Goal: Book appointment/travel/reservation

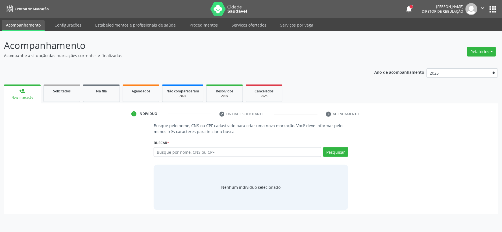
click at [194, 152] on input "text" at bounding box center [238, 152] width 168 height 10
type input "71808505433"
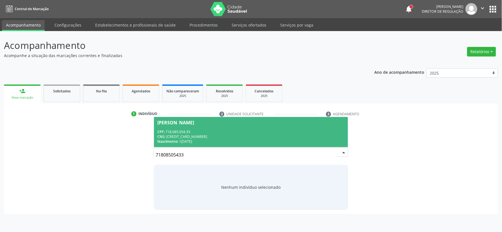
drag, startPoint x: 233, startPoint y: 130, endPoint x: 248, endPoint y: 130, distance: 15.0
click at [233, 130] on div "CPF: 718.085.054-33" at bounding box center [250, 131] width 187 height 5
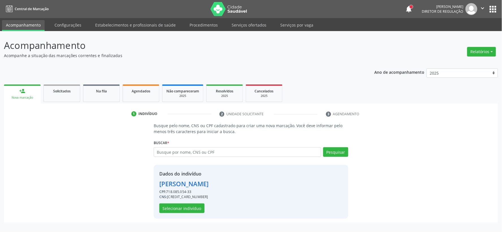
click at [199, 213] on div "Dados do indivíduo [PERSON_NAME] CPF: 718.085.054-33 CNS: [CREDIT_CARD_NUMBER] …" at bounding box center [251, 192] width 195 height 54
click at [195, 210] on button "Selecionar indivíduo" at bounding box center [181, 208] width 45 height 10
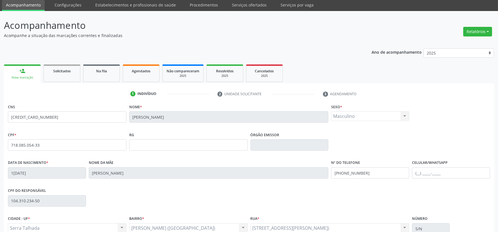
scroll to position [31, 0]
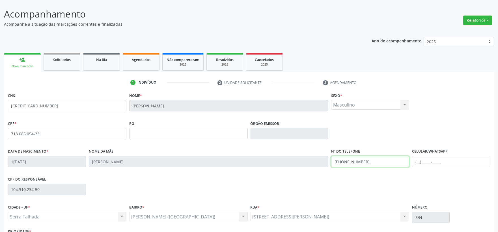
click at [348, 158] on input "[PHONE_NUMBER]" at bounding box center [370, 161] width 78 height 11
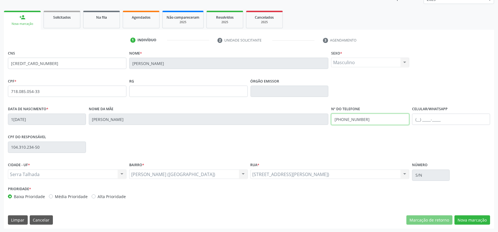
scroll to position [74, 0]
click at [464, 219] on button "Nova marcação" at bounding box center [472, 220] width 36 height 10
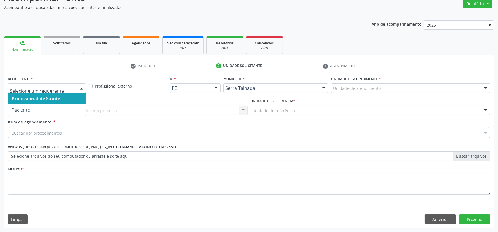
click at [52, 92] on div at bounding box center [47, 88] width 78 height 10
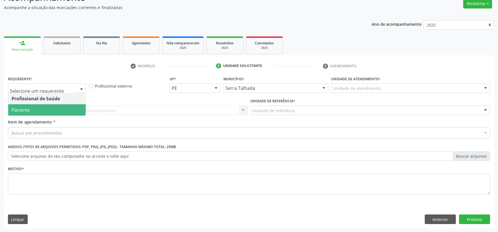
click at [22, 111] on span "Paciente" at bounding box center [21, 110] width 18 height 6
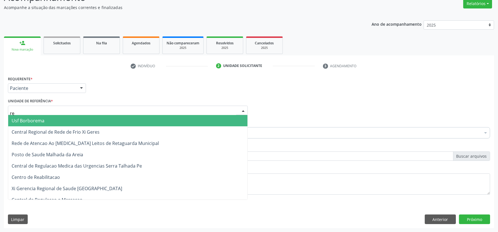
type input "rea"
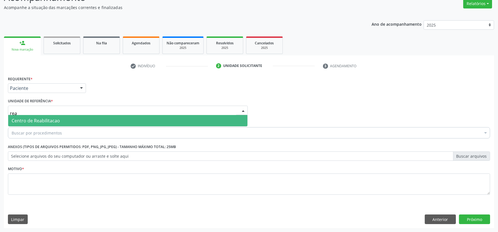
click at [25, 115] on span "Centro de Reabilitacao" at bounding box center [127, 120] width 239 height 11
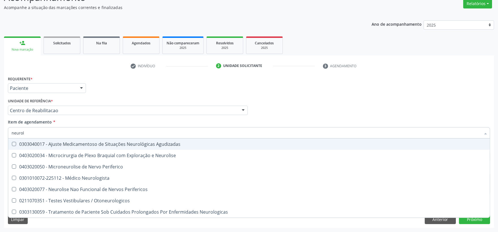
type input "neurolo"
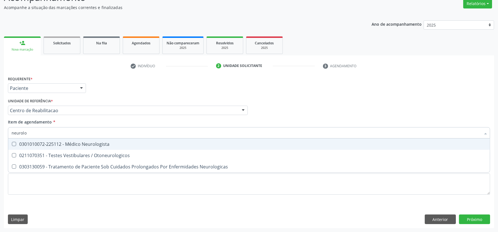
click at [27, 145] on div "0301010072-225112 - Médico Neurologista" at bounding box center [249, 144] width 475 height 5
checkbox Neurologista "true"
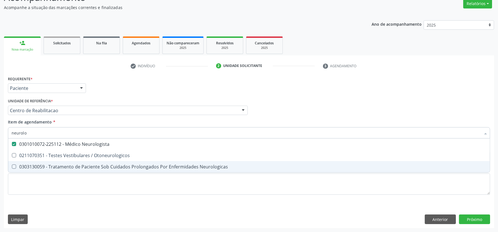
click at [25, 173] on div "Requerente * Paciente Profissional de Saúde Paciente Nenhum resultado encontrad…" at bounding box center [249, 139] width 482 height 128
click at [23, 172] on li "0303130059 - Tratamento de Paciente Sob Cuidados Prolongados Por Enfermidades N…" at bounding box center [248, 166] width 481 height 11
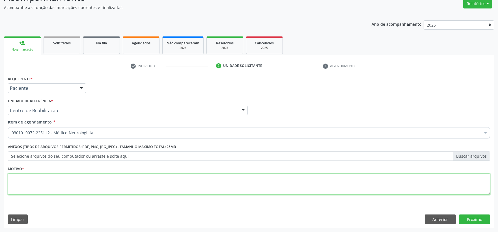
click at [23, 181] on textarea at bounding box center [249, 184] width 482 height 21
type textarea "s"
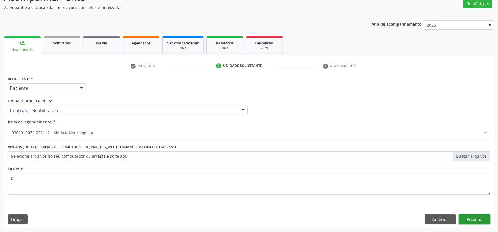
click at [472, 219] on button "Próximo" at bounding box center [474, 220] width 31 height 10
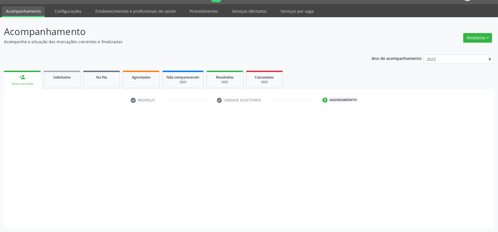
scroll to position [14, 0]
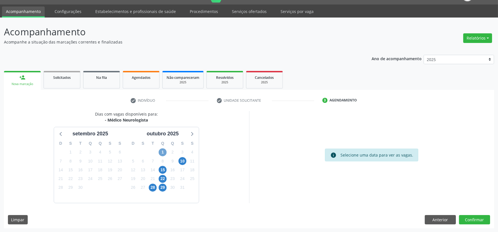
click at [162, 152] on span "1" at bounding box center [163, 152] width 8 height 8
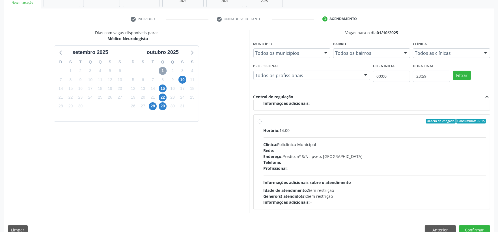
scroll to position [105, 0]
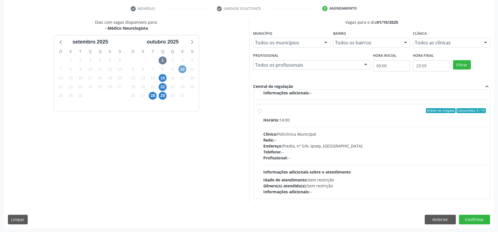
click at [183, 69] on span "10" at bounding box center [182, 69] width 8 height 8
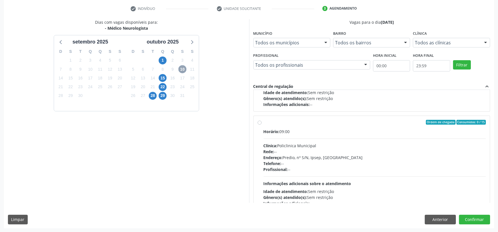
scroll to position [89, 0]
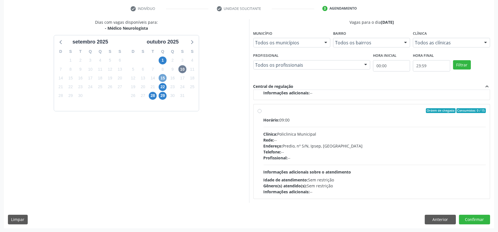
click at [165, 78] on span "15" at bounding box center [163, 78] width 8 height 8
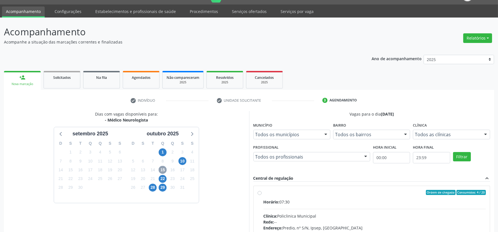
scroll to position [95, 0]
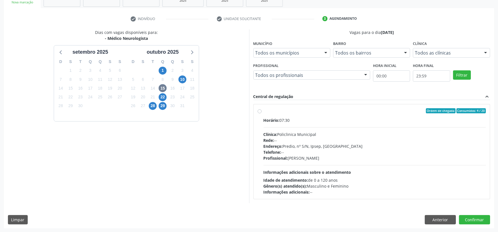
click at [315, 125] on div "Horário: 07:30 Clínica: Policlinica Municipal Rede: -- Endereço: Predio, nº S/N…" at bounding box center [374, 156] width 222 height 78
click at [261, 113] on input "Ordem de chegada Consumidos: 4 / 20 Horário: 07:30 Clínica: Policlinica Municip…" at bounding box center [259, 110] width 4 height 5
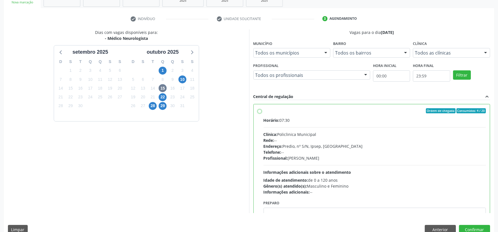
radio input "true"
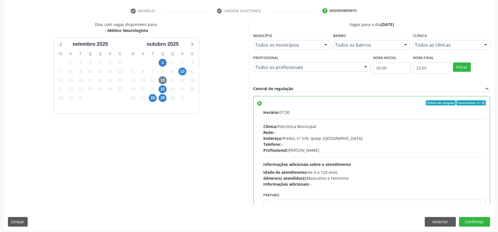
scroll to position [105, 0]
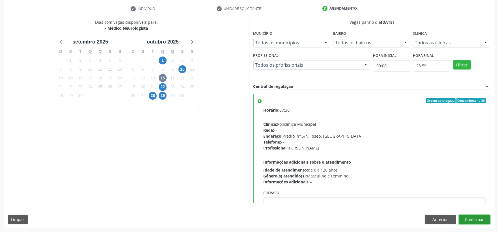
click at [480, 222] on button "Confirmar" at bounding box center [474, 220] width 31 height 10
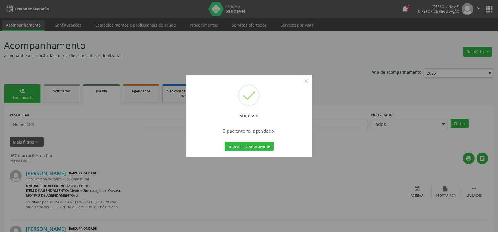
click at [239, 152] on div "Sucesso × O paciente foi agendado. Imprimir comprovante Cancel" at bounding box center [249, 116] width 127 height 83
click at [241, 147] on button "Imprimir comprovante" at bounding box center [248, 147] width 49 height 10
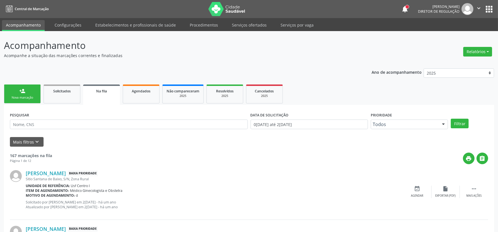
click at [34, 103] on link "person_add Nova marcação" at bounding box center [22, 94] width 37 height 19
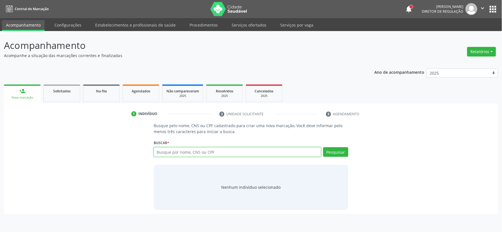
click at [191, 154] on input "text" at bounding box center [238, 152] width 168 height 10
type input "704101109651976"
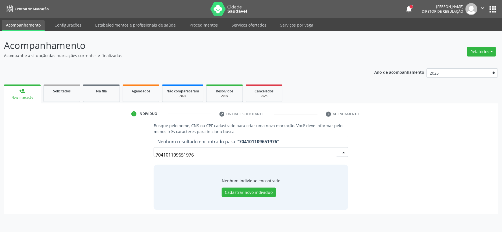
click at [192, 156] on input "704101109651976" at bounding box center [246, 154] width 181 height 11
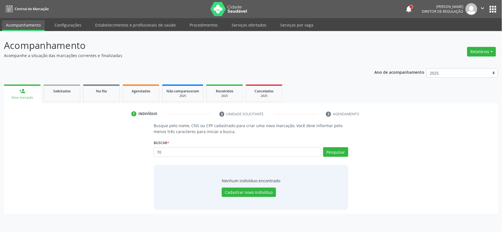
type input "7"
type input "14337782460"
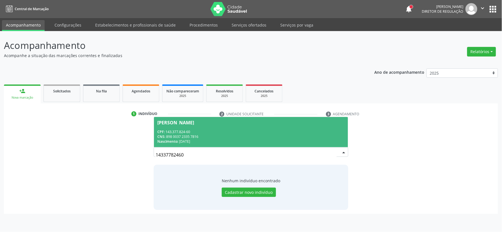
click at [231, 133] on div "CPF: 143.377.824-60" at bounding box center [250, 131] width 187 height 5
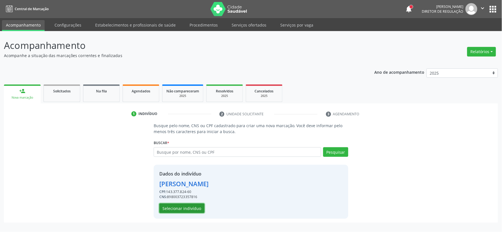
click at [190, 208] on button "Selecionar indivíduo" at bounding box center [181, 208] width 45 height 10
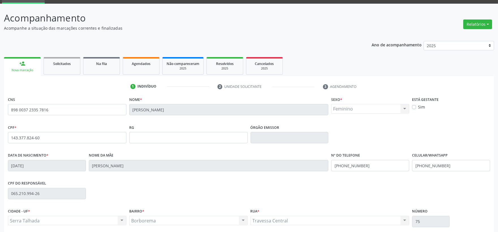
scroll to position [74, 0]
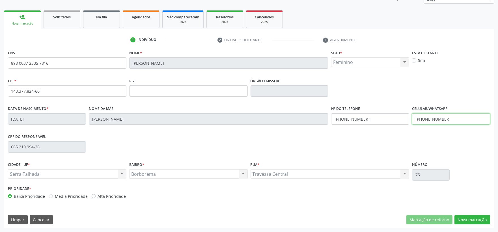
click at [424, 116] on input "[PHONE_NUMBER]" at bounding box center [451, 118] width 78 height 11
click at [363, 122] on input "[PHONE_NUMBER]" at bounding box center [370, 118] width 78 height 11
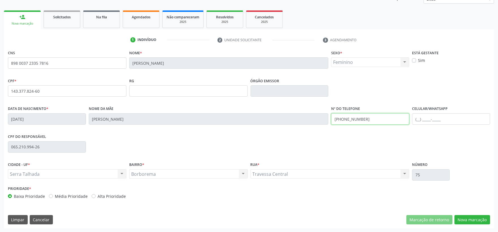
click at [363, 122] on input "[PHONE_NUMBER]" at bounding box center [370, 118] width 78 height 11
click at [462, 220] on button "Nova marcação" at bounding box center [472, 220] width 36 height 10
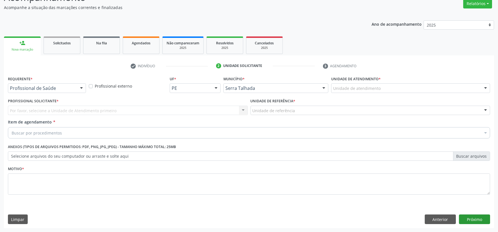
scroll to position [48, 0]
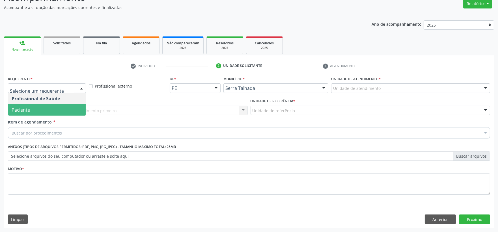
click at [50, 106] on span "Paciente" at bounding box center [46, 109] width 77 height 11
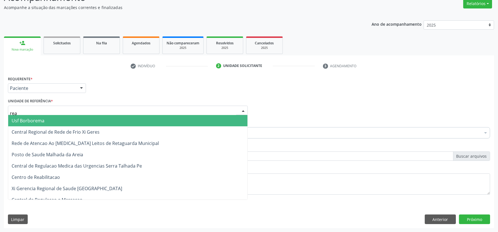
type input "reab"
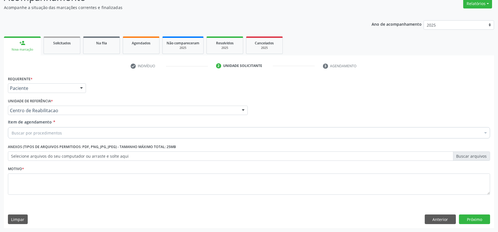
click at [26, 136] on div "Buscar por procedimentos" at bounding box center [249, 132] width 482 height 11
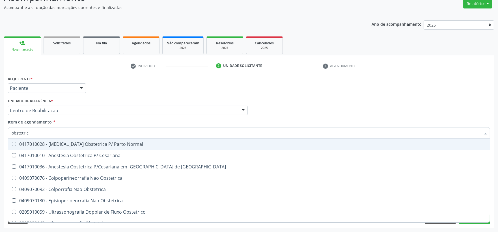
type input "obstetrica"
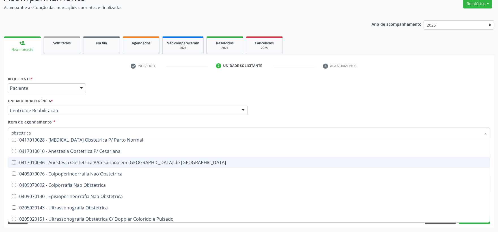
scroll to position [7, 0]
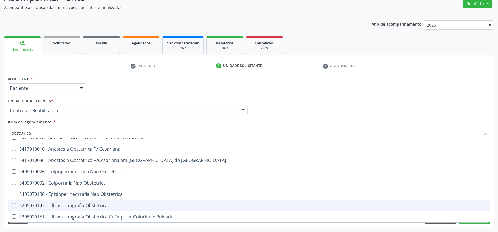
click at [74, 206] on div "0205020143 - Ultrassonografia Obstetrica" at bounding box center [249, 205] width 475 height 5
checkbox Obstetrica "true"
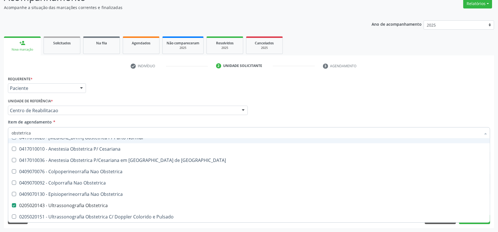
click at [109, 95] on div "Requerente * Paciente Profissional de Saúde Paciente Nenhum resultado encontrad…" at bounding box center [249, 86] width 485 height 22
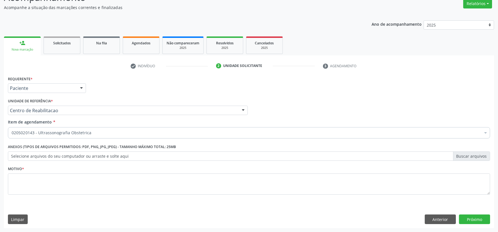
scroll to position [0, 0]
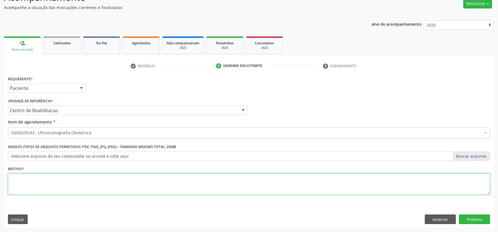
click at [25, 191] on textarea at bounding box center [249, 184] width 482 height 21
type textarea "s"
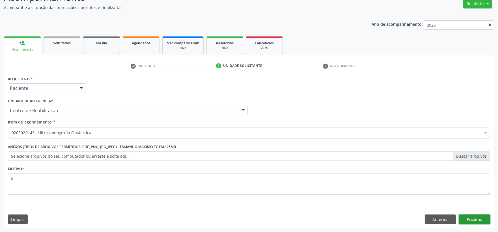
click at [472, 218] on button "Próximo" at bounding box center [474, 220] width 31 height 10
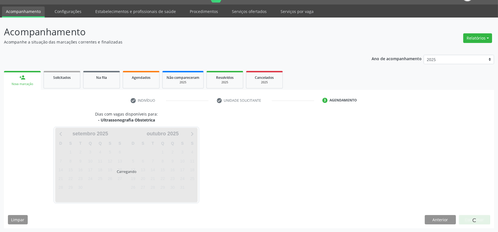
scroll to position [14, 0]
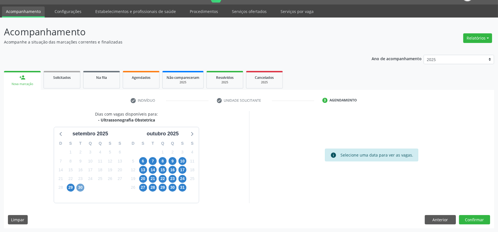
click at [81, 188] on span "30" at bounding box center [80, 188] width 8 height 8
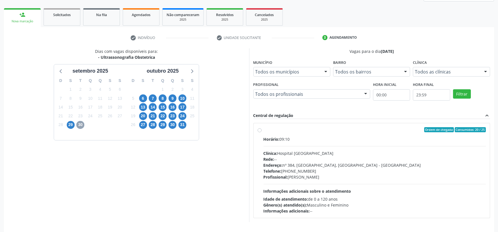
scroll to position [77, 0]
click at [69, 127] on span "29" at bounding box center [71, 125] width 8 height 8
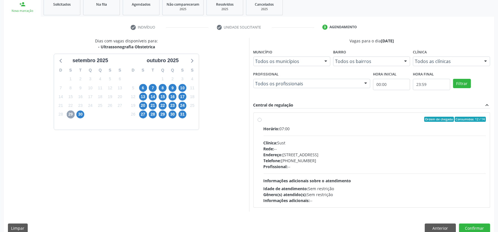
scroll to position [95, 0]
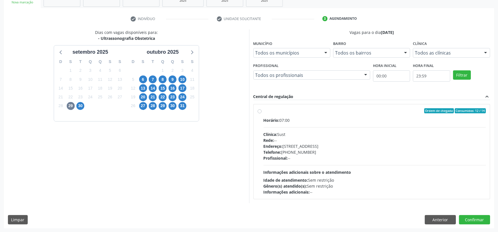
click at [311, 134] on div "Clínica: Sust" at bounding box center [374, 134] width 222 height 6
click at [261, 113] on input "Ordem de chegada Consumidos: 12 / 14 Horário: 07:00 Clínica: Sust Rede: -- Ende…" at bounding box center [259, 110] width 4 height 5
radio input "true"
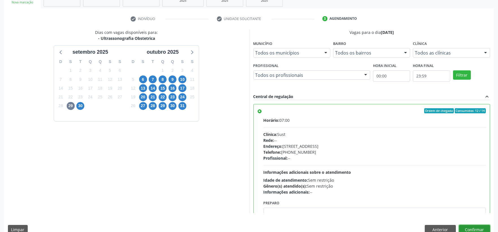
click at [476, 227] on button "Confirmar" at bounding box center [474, 230] width 31 height 10
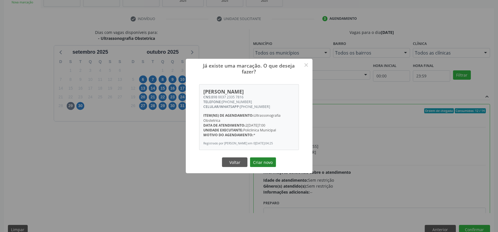
click at [267, 160] on button "Criar novo" at bounding box center [263, 162] width 26 height 10
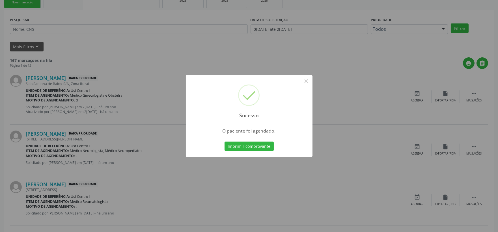
scroll to position [0, 0]
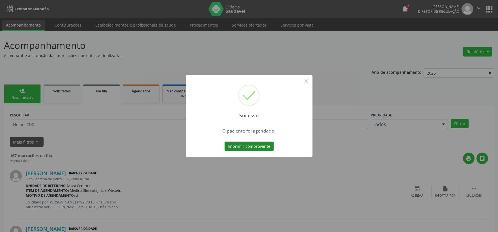
click at [253, 150] on button "Imprimir comprovante" at bounding box center [248, 147] width 49 height 10
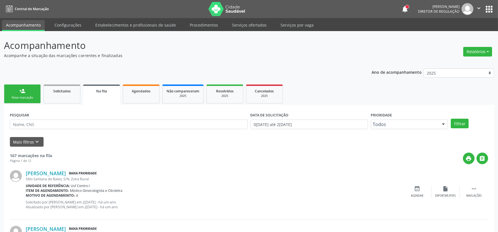
click at [33, 86] on link "person_add Nova marcação" at bounding box center [22, 94] width 37 height 19
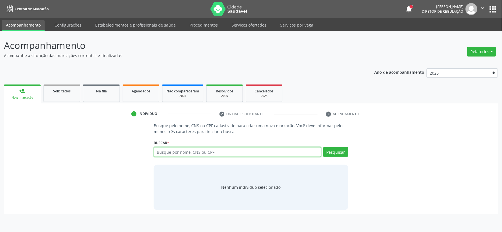
click at [159, 155] on input "text" at bounding box center [238, 152] width 168 height 10
type input "705005047821256"
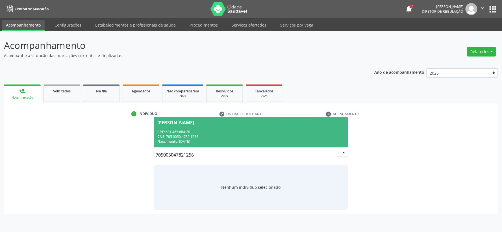
click at [182, 132] on div "CPF: 631.465.684-20" at bounding box center [250, 131] width 187 height 5
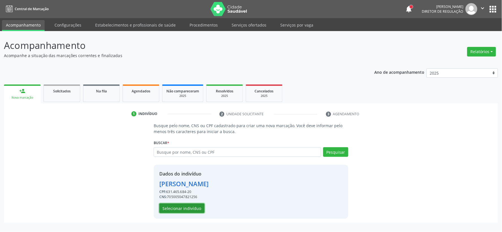
click at [180, 208] on button "Selecionar indivíduo" at bounding box center [181, 208] width 45 height 10
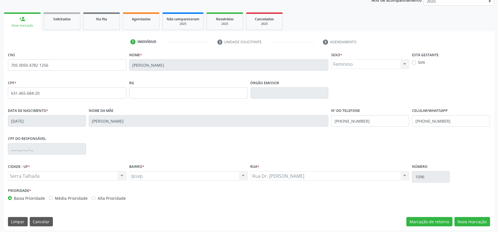
scroll to position [74, 0]
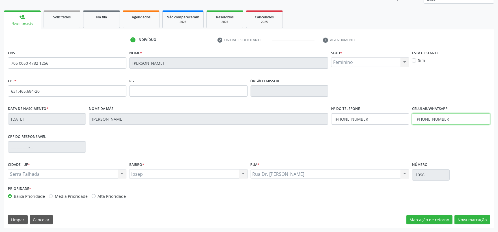
click at [430, 115] on input "[PHONE_NUMBER]" at bounding box center [451, 118] width 78 height 11
click at [357, 121] on input "[PHONE_NUMBER]" at bounding box center [370, 118] width 78 height 11
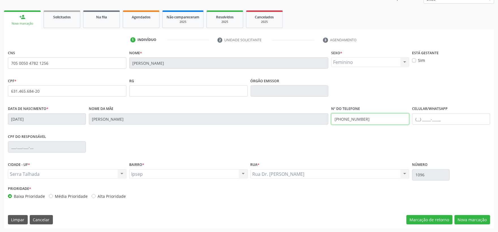
click at [357, 121] on input "[PHONE_NUMBER]" at bounding box center [370, 118] width 78 height 11
click at [464, 219] on button "Nova marcação" at bounding box center [472, 220] width 36 height 10
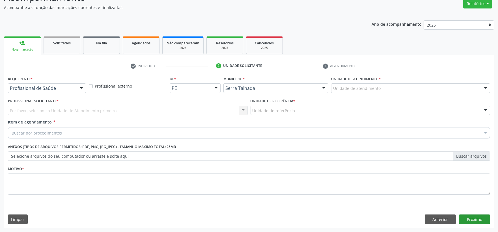
scroll to position [48, 0]
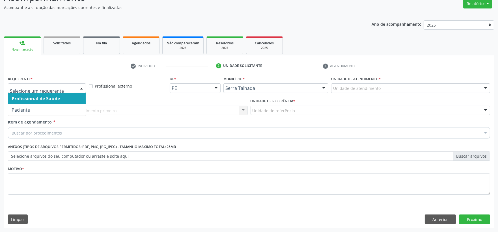
click at [56, 84] on div at bounding box center [47, 88] width 78 height 10
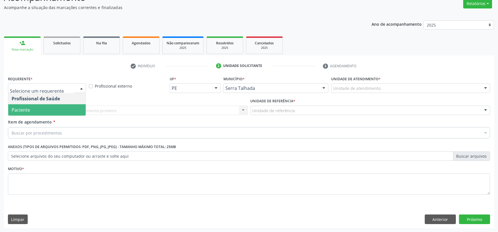
click at [48, 107] on span "Paciente" at bounding box center [46, 109] width 77 height 11
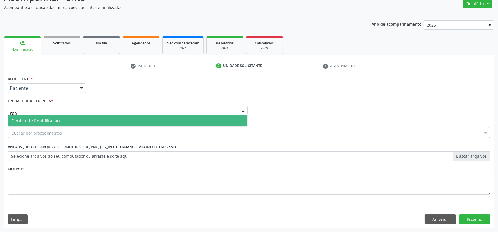
type input "reab"
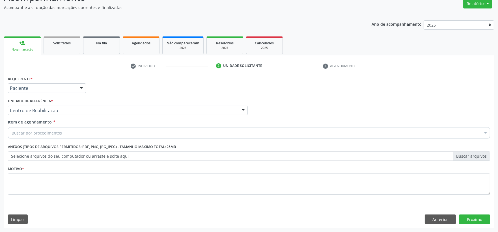
click at [37, 129] on div "Buscar por procedimentos" at bounding box center [249, 132] width 482 height 11
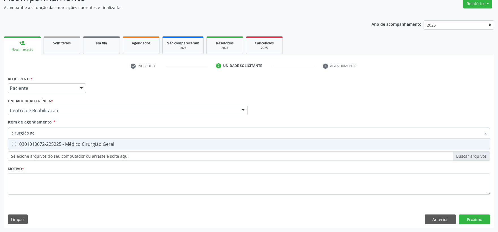
type input "cirurgião ger"
click at [32, 142] on div "0301010072-225225 - Médico Cirurgião Geral" at bounding box center [249, 144] width 475 height 5
checkbox Geral "true"
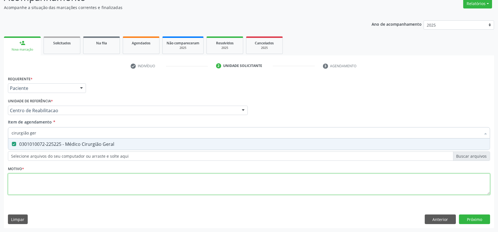
click at [25, 176] on div "Requerente * Paciente Profissional de Saúde Paciente Nenhum resultado encontrad…" at bounding box center [249, 139] width 482 height 128
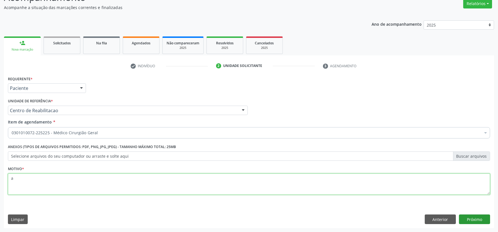
type textarea "a"
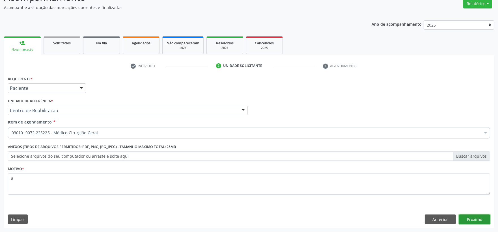
click at [469, 220] on button "Próximo" at bounding box center [474, 220] width 31 height 10
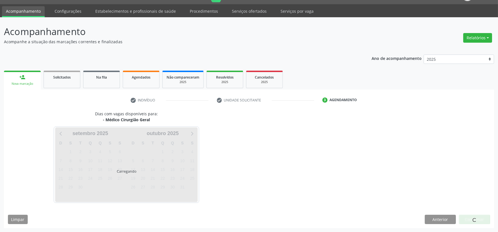
scroll to position [14, 0]
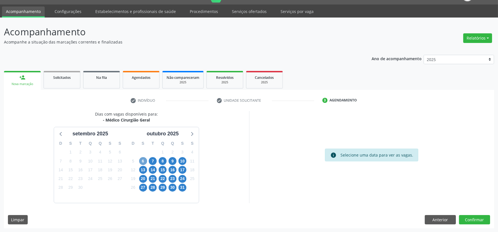
click at [142, 162] on span "6" at bounding box center [143, 161] width 8 height 8
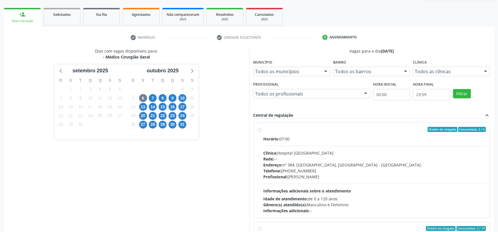
click at [268, 137] on span "Horário:" at bounding box center [271, 138] width 16 height 5
click at [261, 132] on input "Ordem de chegada Consumidos: 2 / 6 Horário: 07:00 Clínica: Hospital [GEOGRAPHIC…" at bounding box center [259, 129] width 4 height 5
radio input "true"
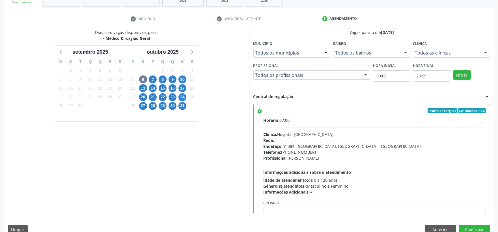
scroll to position [105, 0]
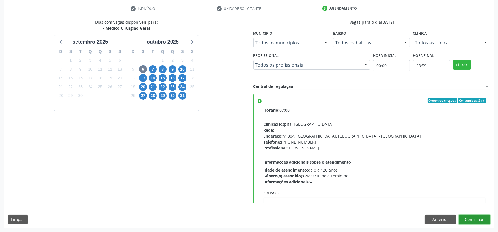
click at [480, 218] on button "Confirmar" at bounding box center [474, 220] width 31 height 10
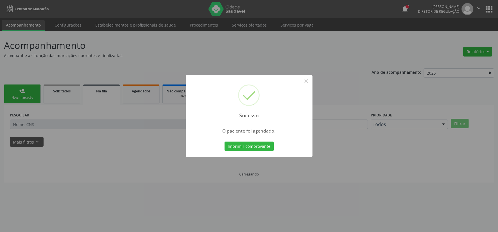
scroll to position [0, 0]
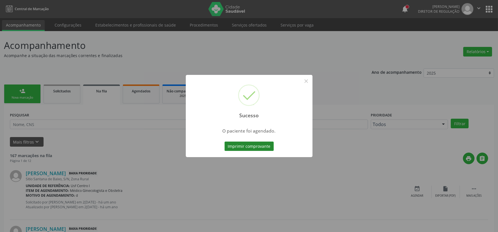
click at [246, 146] on button "Imprimir comprovante" at bounding box center [248, 147] width 49 height 10
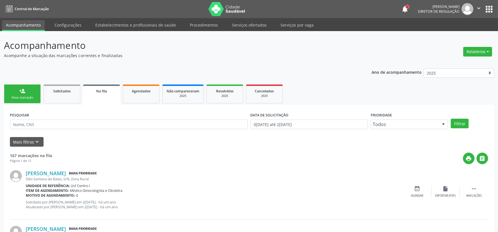
click at [27, 94] on link "person_add Nova marcação" at bounding box center [22, 94] width 37 height 19
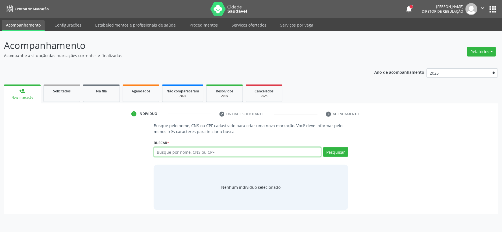
click at [177, 154] on input "text" at bounding box center [238, 152] width 168 height 10
type input "00026768429"
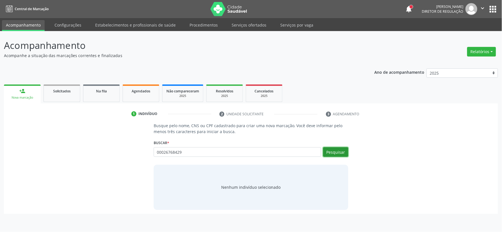
click at [334, 156] on button "Pesquisar" at bounding box center [335, 152] width 25 height 10
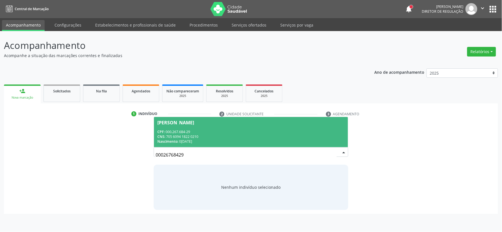
click at [261, 123] on div "[PERSON_NAME]" at bounding box center [250, 122] width 187 height 5
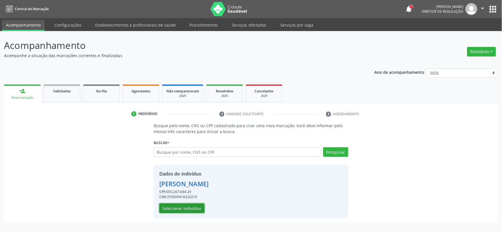
click at [187, 210] on button "Selecionar indivíduo" at bounding box center [181, 208] width 45 height 10
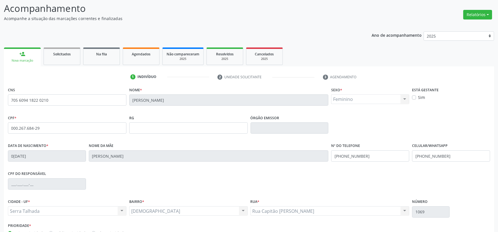
scroll to position [74, 0]
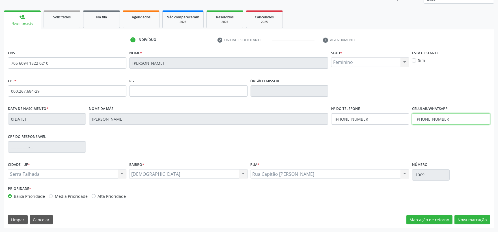
click at [425, 118] on input "[PHONE_NUMBER]" at bounding box center [451, 118] width 78 height 11
click at [353, 118] on input "[PHONE_NUMBER]" at bounding box center [370, 118] width 78 height 11
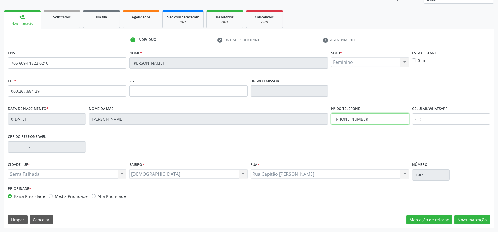
click at [353, 118] on input "[PHONE_NUMBER]" at bounding box center [370, 118] width 78 height 11
click at [16, 63] on input "705 6094 1822 0210" at bounding box center [67, 62] width 118 height 11
click at [45, 219] on button "Cancelar" at bounding box center [41, 220] width 23 height 10
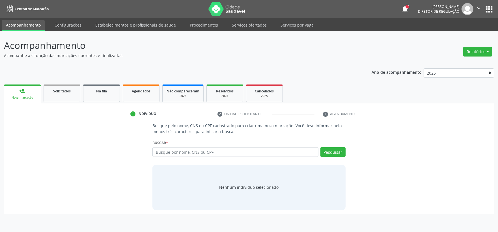
scroll to position [0, 0]
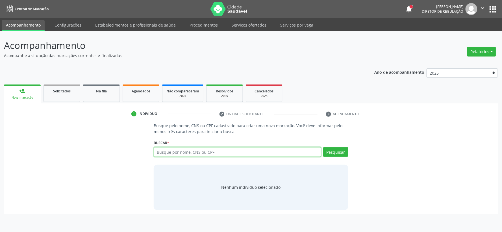
click at [169, 152] on input "text" at bounding box center [238, 152] width 168 height 10
type input "08878584657"
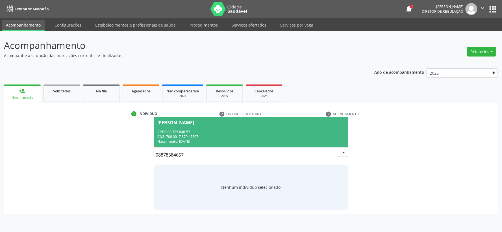
click at [207, 141] on div "Nascimento: 1[DATE]" at bounding box center [250, 141] width 187 height 5
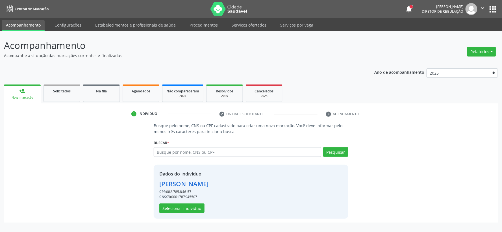
click at [183, 198] on div "CNS: 700001787945507" at bounding box center [183, 196] width 49 height 5
copy div "700001787945507"
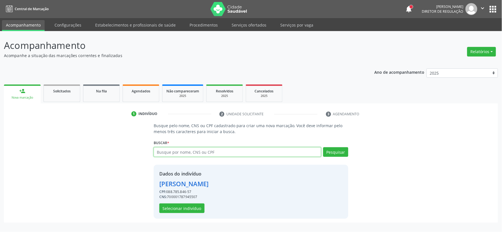
click at [211, 152] on input "text" at bounding box center [238, 152] width 168 height 10
type input "342243958890"
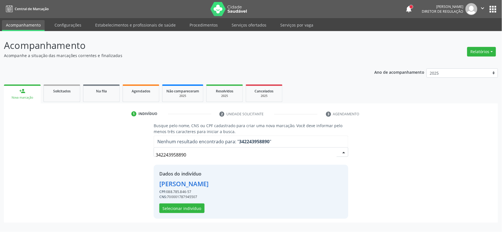
click at [337, 147] on div "342243958890" at bounding box center [251, 152] width 195 height 10
click at [182, 156] on input "342243958890" at bounding box center [246, 154] width 181 height 11
click at [170, 155] on input "342243958890" at bounding box center [246, 154] width 181 height 11
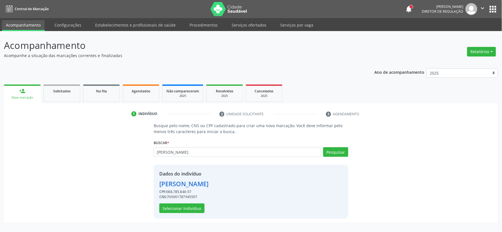
type input "[PERSON_NAME]"
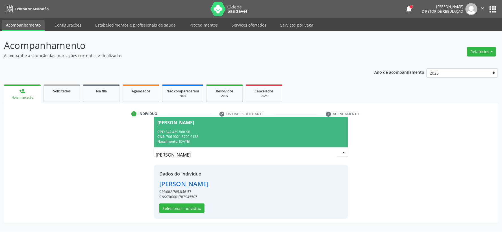
click at [220, 130] on div "CPF: 342.439.588-90" at bounding box center [250, 131] width 187 height 5
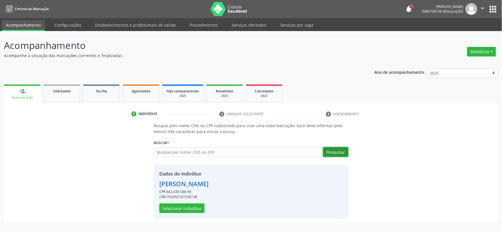
click at [335, 153] on button "Pesquisar" at bounding box center [335, 152] width 25 height 10
click at [196, 210] on button "Selecionar indivíduo" at bounding box center [181, 208] width 45 height 10
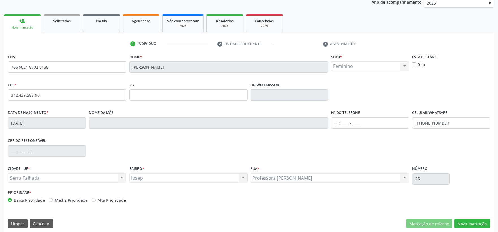
scroll to position [74, 0]
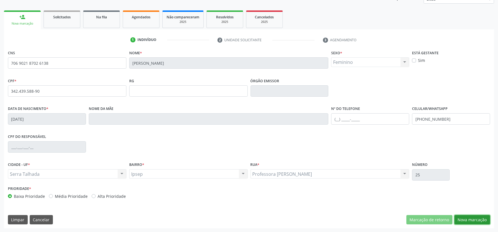
click at [464, 219] on button "Nova marcação" at bounding box center [472, 220] width 36 height 10
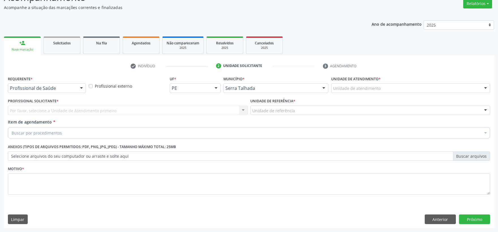
scroll to position [48, 0]
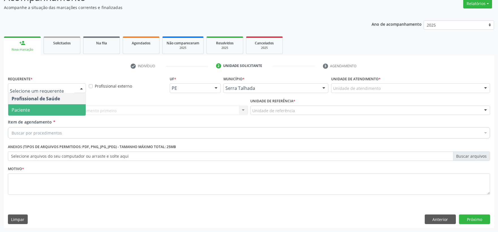
click at [37, 112] on span "Paciente" at bounding box center [46, 109] width 77 height 11
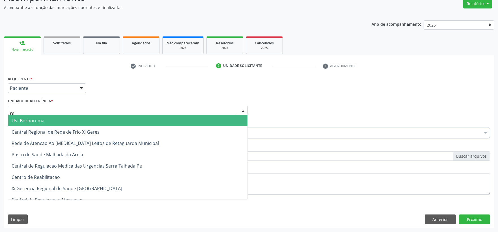
type input "rea"
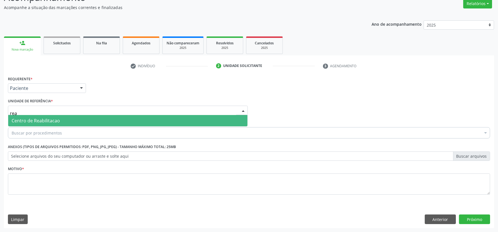
click at [38, 125] on span "Centro de Reabilitacao" at bounding box center [127, 120] width 239 height 11
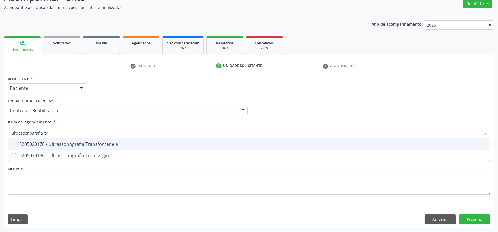
type input "ultrassonografia tra"
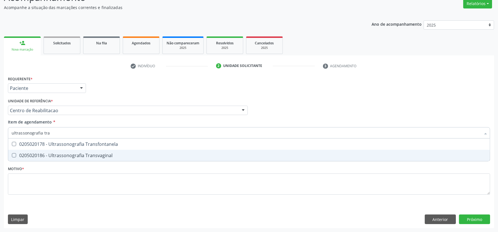
click at [49, 153] on div "0205020186 - Ultrassonografia Transvaginal" at bounding box center [249, 155] width 475 height 5
checkbox Transvaginal "true"
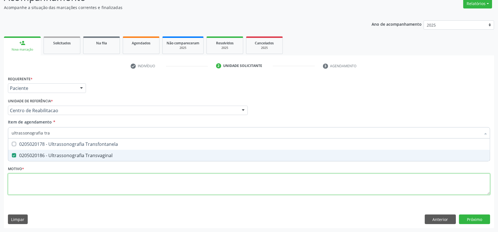
click at [33, 176] on div "Requerente * Paciente Profissional de Saúde Paciente Nenhum resultado encontrad…" at bounding box center [249, 139] width 482 height 128
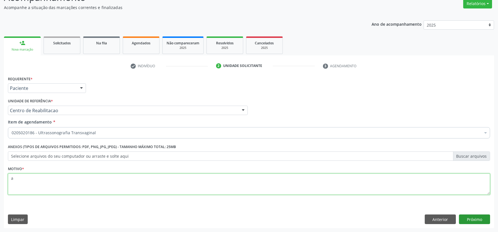
type textarea "a"
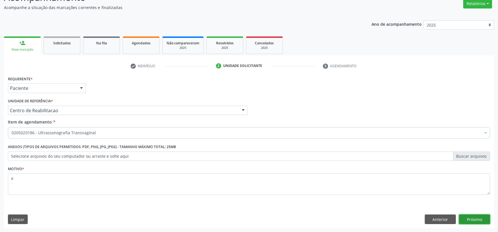
click at [486, 222] on button "Próximo" at bounding box center [474, 220] width 31 height 10
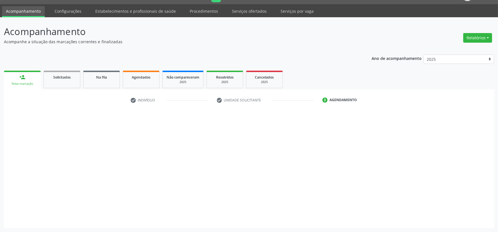
scroll to position [14, 0]
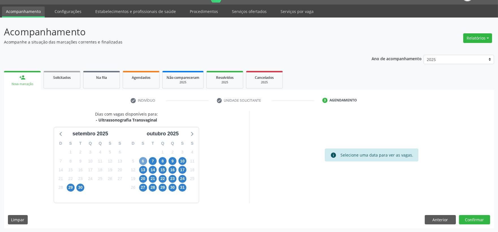
click at [142, 161] on span "6" at bounding box center [143, 161] width 8 height 8
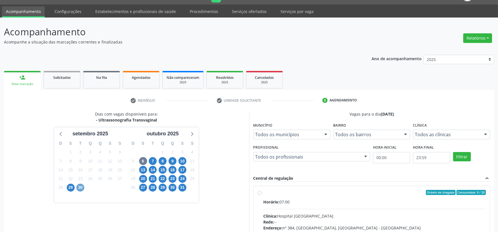
click at [81, 189] on span "30" at bounding box center [80, 188] width 8 height 8
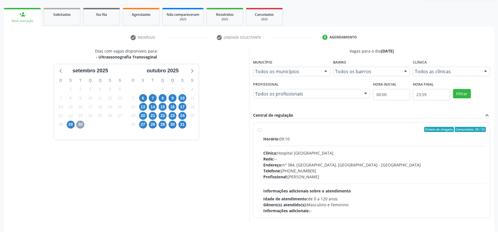
scroll to position [95, 0]
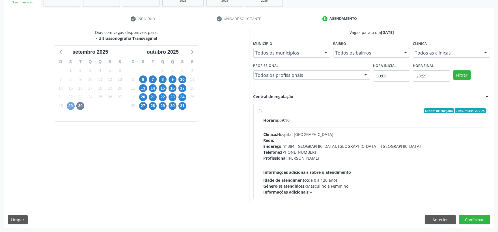
click at [70, 108] on span "29" at bounding box center [71, 106] width 8 height 8
click at [306, 124] on div "Horário: 11:20 Clínica: Sust Rede: -- Endereço: [STREET_ADDRESS] Telefone: [PHO…" at bounding box center [374, 156] width 222 height 78
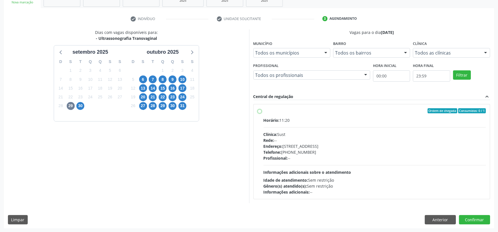
click at [261, 113] on input "Ordem de chegada Consumidos: 0 / 1 Horário: 11:20 Clínica: Sust Rede: -- Endere…" at bounding box center [259, 110] width 4 height 5
radio input "true"
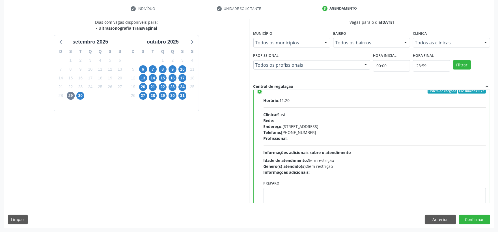
scroll to position [0, 0]
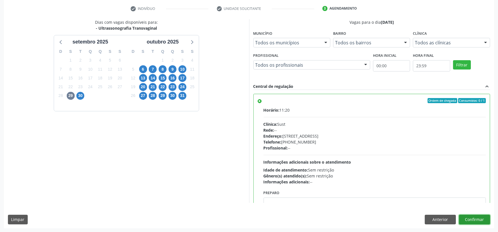
click at [471, 217] on button "Confirmar" at bounding box center [474, 220] width 31 height 10
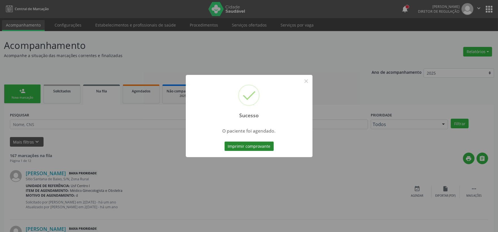
click at [248, 145] on button "Imprimir comprovante" at bounding box center [248, 147] width 49 height 10
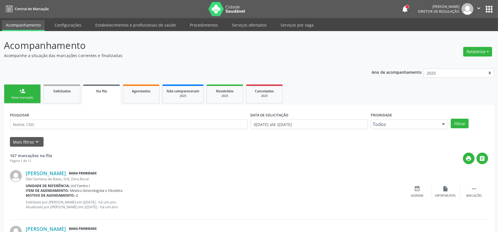
click at [33, 98] on div "Nova marcação" at bounding box center [22, 98] width 28 height 4
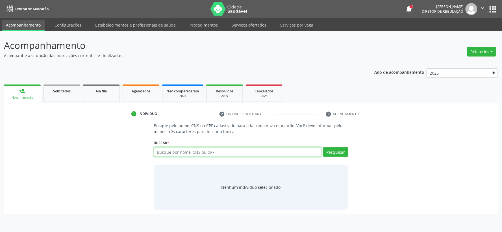
click at [172, 154] on input "text" at bounding box center [238, 152] width 168 height 10
type input "00026768429"
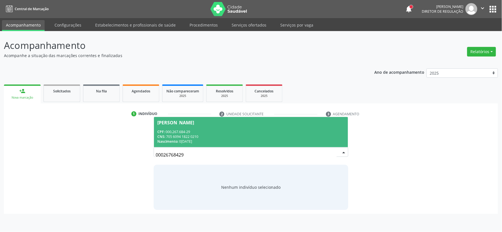
click at [220, 138] on div "CNS: 705 6094 1822 0210" at bounding box center [250, 136] width 187 height 5
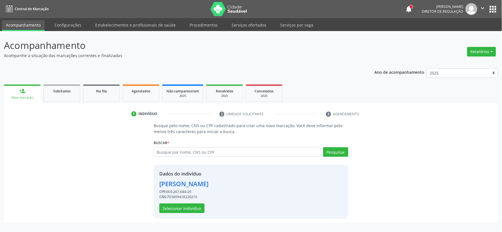
click at [185, 198] on div "CNS: 705609418220210" at bounding box center [183, 196] width 49 height 5
copy div "705609418220210"
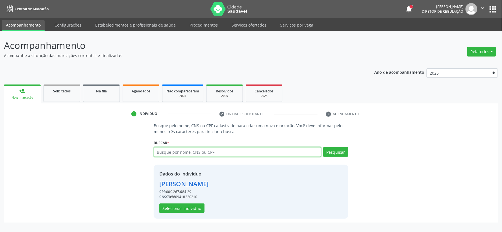
click at [181, 153] on input "text" at bounding box center [238, 152] width 168 height 10
type input "[PERSON_NAME]"
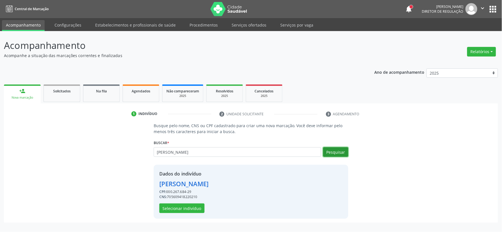
click at [340, 154] on button "Pesquisar" at bounding box center [335, 152] width 25 height 10
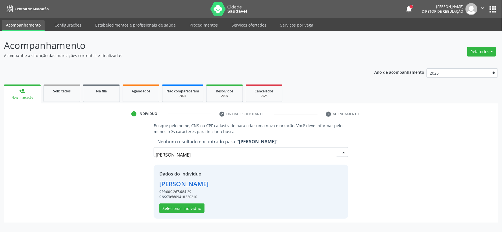
drag, startPoint x: 241, startPoint y: 158, endPoint x: 154, endPoint y: 160, distance: 86.5
click at [154, 160] on div "[PERSON_NAME] do nascimento Nenhum resultado encontrado para: " [PERSON_NAME] d…" at bounding box center [251, 154] width 195 height 14
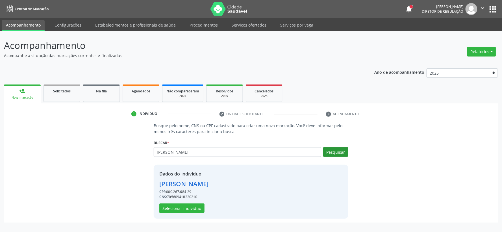
type input "[PERSON_NAME]"
click at [332, 151] on button "Pesquisar" at bounding box center [335, 152] width 25 height 10
type input "[PERSON_NAME]"
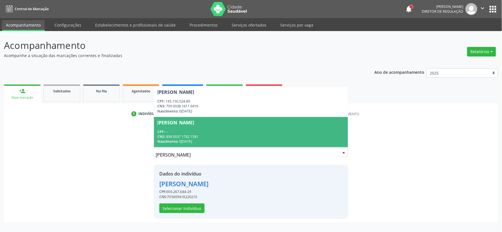
click at [203, 135] on div "CNS: 898 0037 1782 1581" at bounding box center [250, 136] width 187 height 5
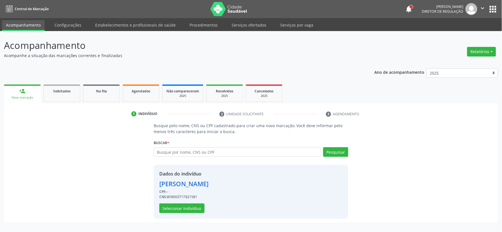
drag, startPoint x: 201, startPoint y: 196, endPoint x: 168, endPoint y: 197, distance: 33.1
click at [168, 197] on div "CNS: 898003717821581" at bounding box center [183, 196] width 49 height 5
copy div "898003717821581"
click at [189, 207] on button "Selecionar indivíduo" at bounding box center [181, 208] width 45 height 10
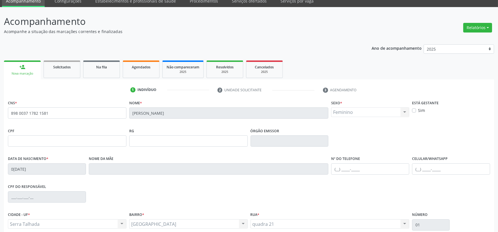
scroll to position [31, 0]
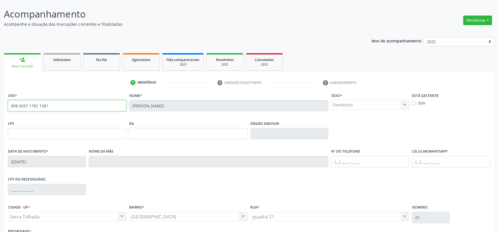
click at [29, 107] on input "898 0037 1782 1581" at bounding box center [67, 105] width 118 height 11
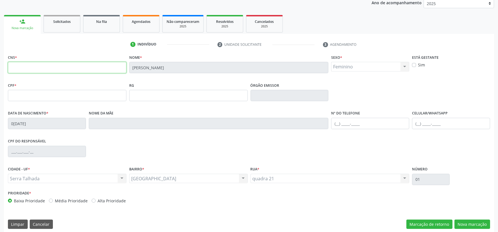
scroll to position [74, 0]
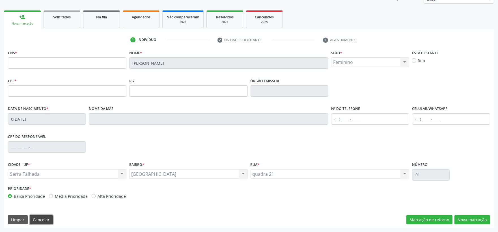
click at [40, 220] on button "Cancelar" at bounding box center [41, 220] width 23 height 10
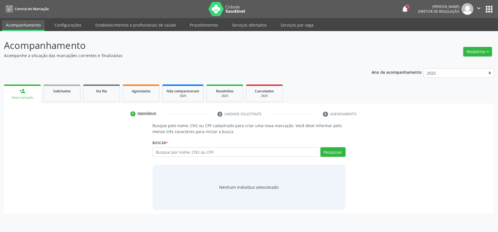
scroll to position [0, 0]
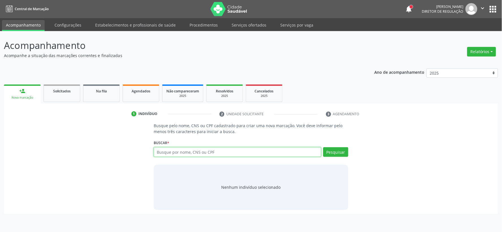
click at [190, 151] on input "text" at bounding box center [238, 152] width 168 height 10
type input "[PERSON_NAME]"
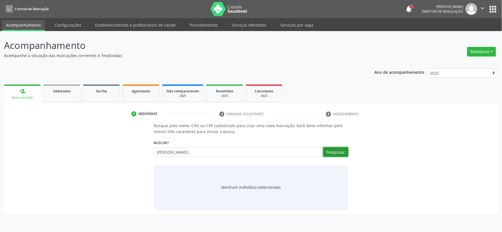
click at [334, 154] on button "Pesquisar" at bounding box center [335, 152] width 25 height 10
type input "[PERSON_NAME]"
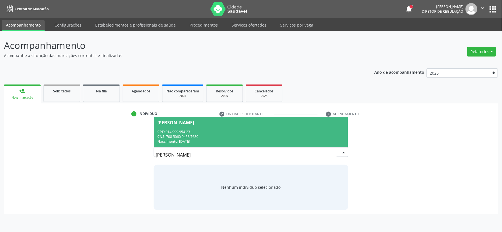
click at [206, 135] on div "CNS: 708 5060 9458 7680" at bounding box center [250, 136] width 187 height 5
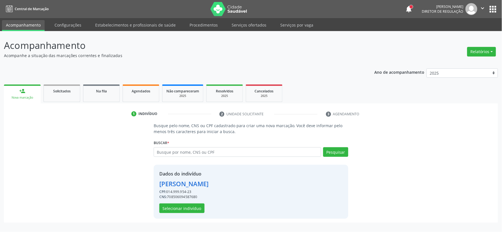
drag, startPoint x: 200, startPoint y: 196, endPoint x: 168, endPoint y: 199, distance: 31.6
click at [168, 199] on div "Dados do indivíduo [PERSON_NAME] CPF: 014.999.954-23 CNS: 708506094587680 Selec…" at bounding box center [183, 191] width 49 height 43
copy div "708506094587680"
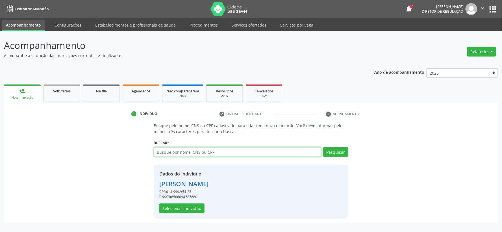
click at [224, 150] on input "text" at bounding box center [238, 152] width 168 height 10
type input "[PERSON_NAME] de alm"
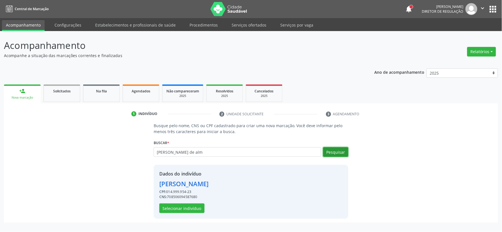
click at [334, 151] on button "Pesquisar" at bounding box center [335, 152] width 25 height 10
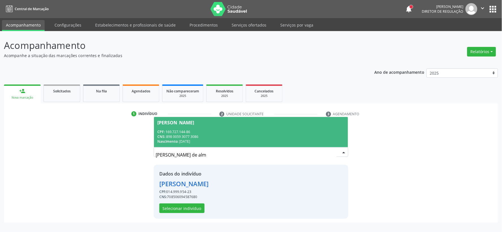
click at [200, 137] on div "CNS: 898 0059 3077 3086" at bounding box center [250, 136] width 187 height 5
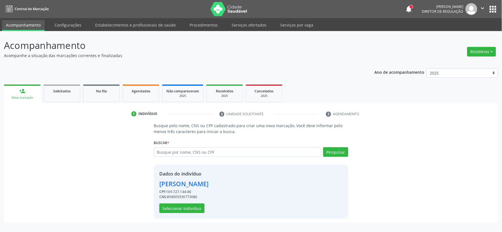
drag, startPoint x: 200, startPoint y: 196, endPoint x: 168, endPoint y: 198, distance: 31.4
click at [168, 198] on div "CNS: 898005930773086" at bounding box center [183, 196] width 49 height 5
copy div "898005930773086"
click at [174, 208] on button "Selecionar indivíduo" at bounding box center [181, 208] width 45 height 10
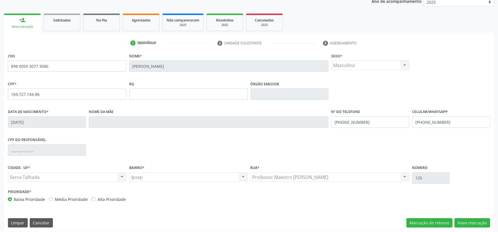
scroll to position [74, 0]
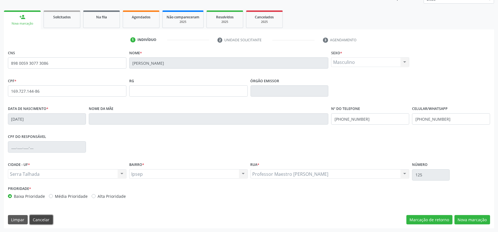
click at [46, 219] on button "Cancelar" at bounding box center [41, 220] width 23 height 10
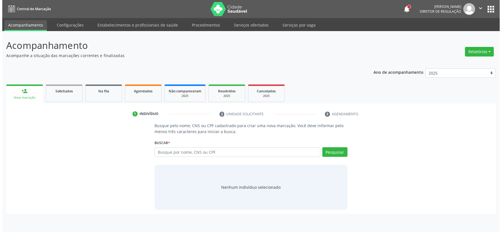
scroll to position [0, 0]
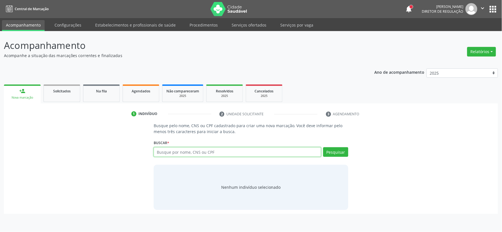
click at [174, 153] on input "text" at bounding box center [238, 152] width 168 height 10
type input "[PERSON_NAME]"
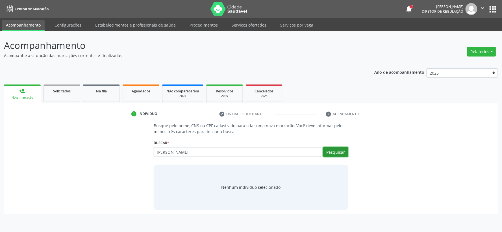
click at [331, 151] on button "Pesquisar" at bounding box center [335, 152] width 25 height 10
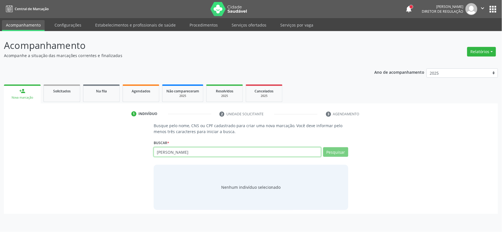
click at [226, 154] on input "[PERSON_NAME]" at bounding box center [238, 152] width 168 height 10
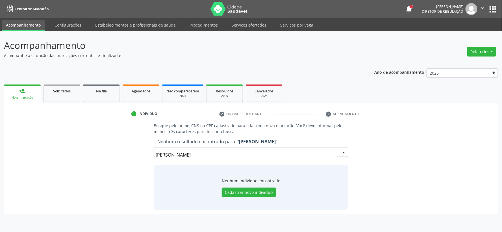
drag, startPoint x: 205, startPoint y: 152, endPoint x: 151, endPoint y: 148, distance: 54.1
click at [151, 148] on div "Busque pelo nome, CNS ou CPF cadastrado para criar uma nova marcação. Você deve…" at bounding box center [251, 166] width 203 height 87
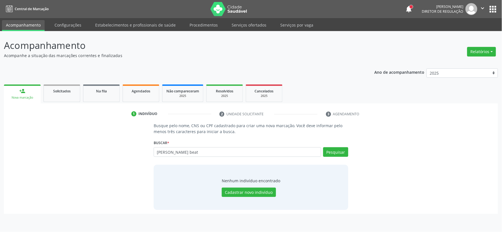
type input "[PERSON_NAME]"
